Goal: Complete application form

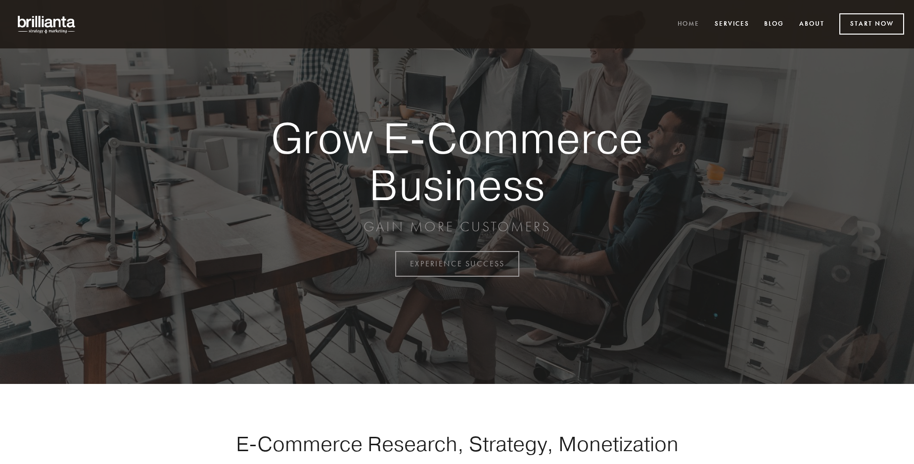
scroll to position [2592, 0]
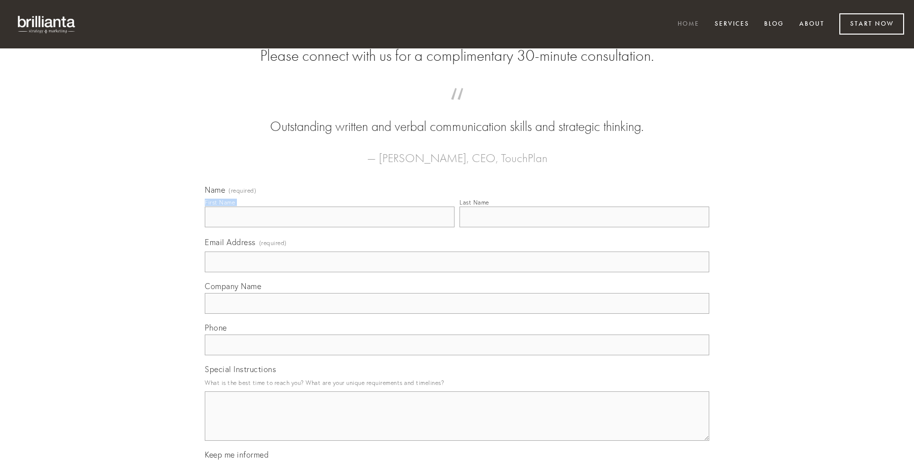
type input "[PERSON_NAME]"
click at [584, 227] on input "Last Name" at bounding box center [584, 217] width 250 height 21
type input "[PERSON_NAME]"
click at [457, 272] on input "Email Address (required)" at bounding box center [457, 262] width 504 height 21
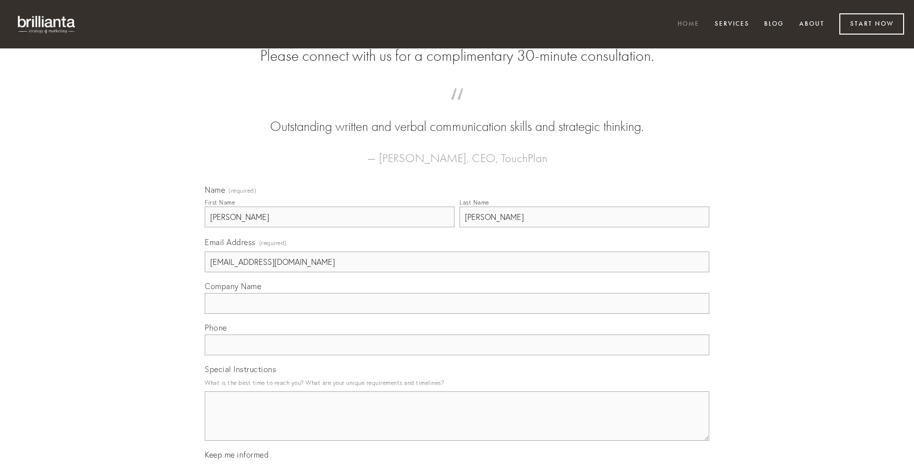
type input "[EMAIL_ADDRESS][DOMAIN_NAME]"
click at [457, 314] on input "Company Name" at bounding box center [457, 303] width 504 height 21
type input "strenuus"
click at [457, 355] on input "text" at bounding box center [457, 345] width 504 height 21
click at [457, 425] on textarea "Special Instructions" at bounding box center [457, 416] width 504 height 49
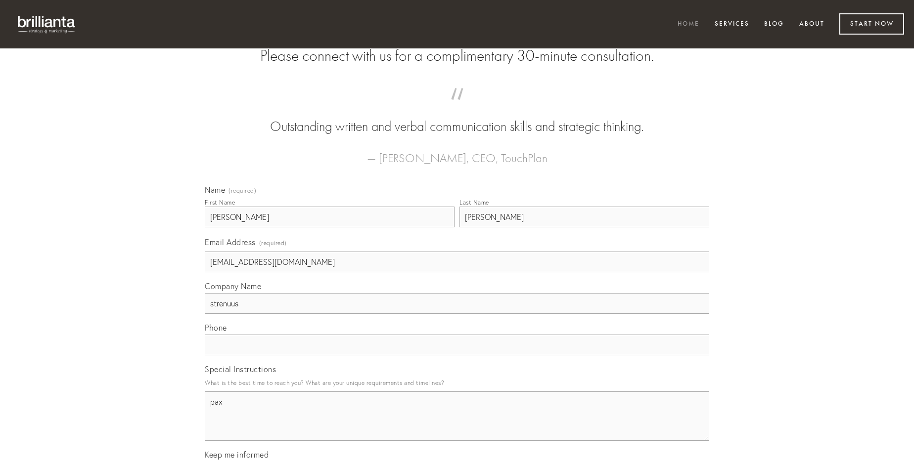
type textarea "pax"
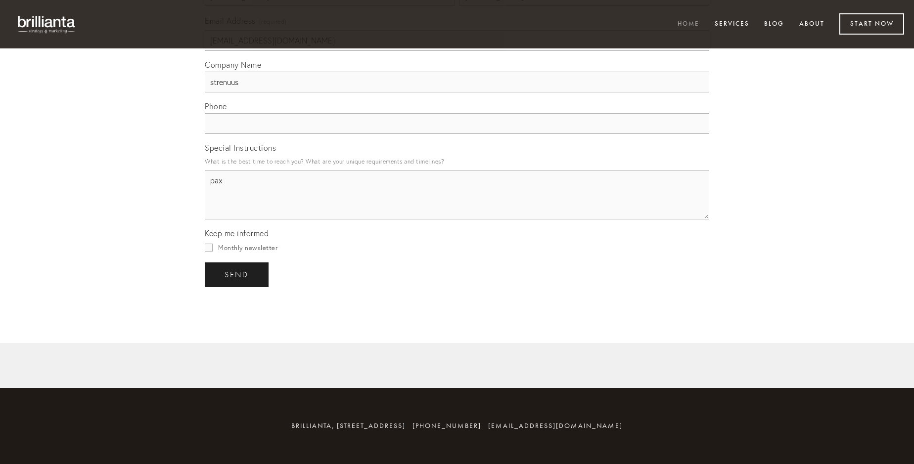
click at [237, 274] on span "send" at bounding box center [236, 274] width 24 height 9
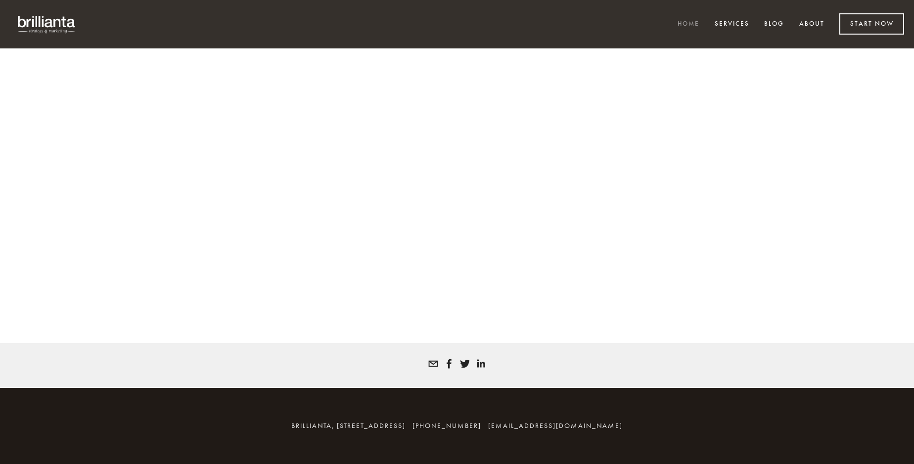
scroll to position [2578, 0]
